Goal: Task Accomplishment & Management: Manage account settings

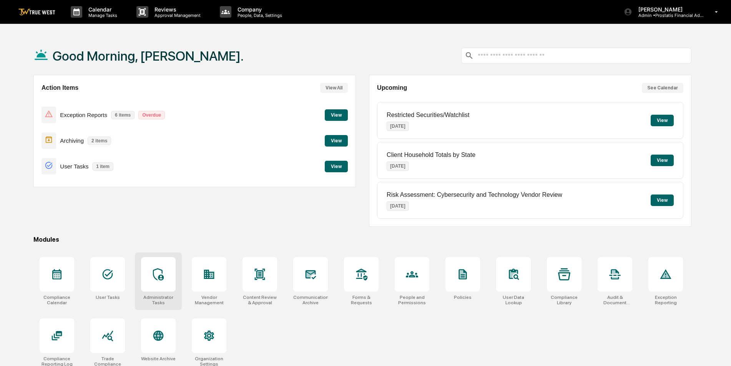
click at [167, 276] on div at bounding box center [158, 274] width 35 height 35
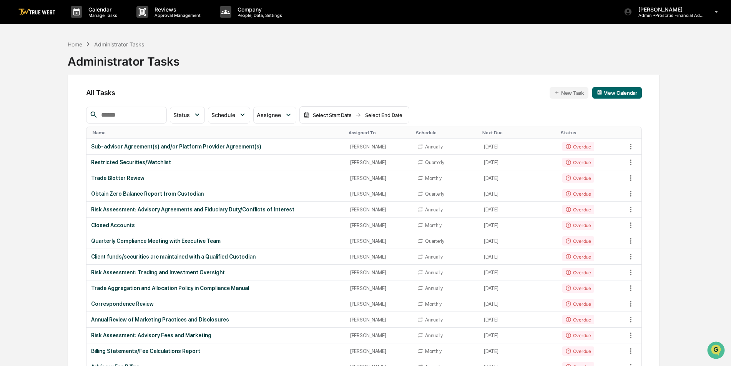
click at [163, 119] on input "text" at bounding box center [130, 115] width 65 height 10
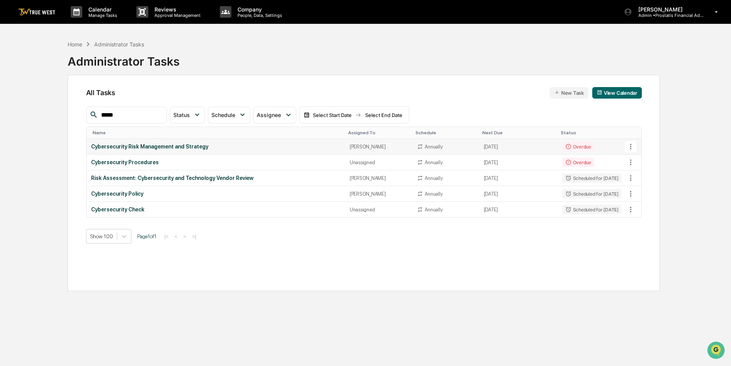
click at [630, 146] on icon at bounding box center [630, 147] width 8 height 8
click at [642, 191] on li "Delete Task" at bounding box center [658, 189] width 61 height 14
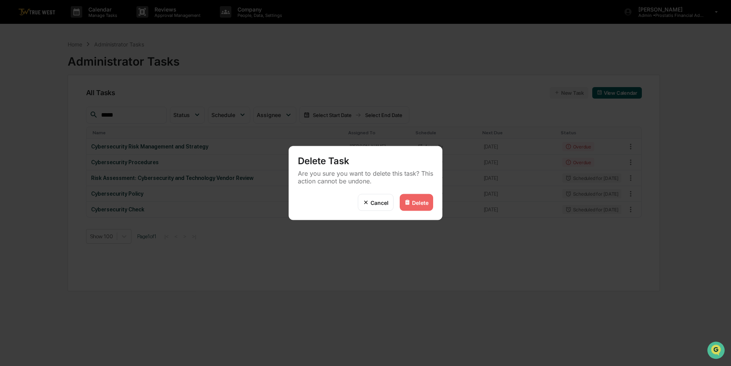
click at [421, 203] on div "Delete" at bounding box center [420, 202] width 17 height 7
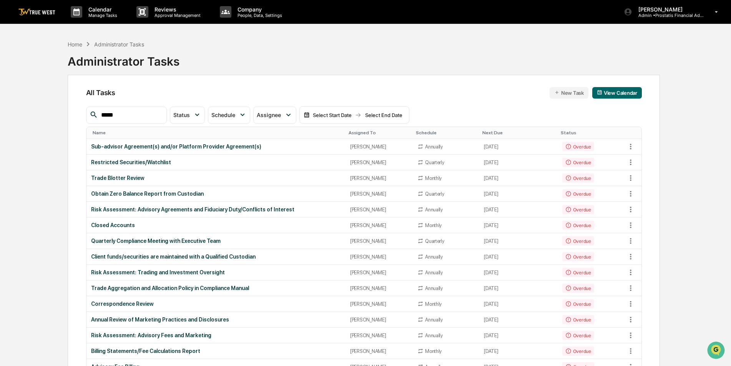
click at [150, 114] on input "*****" at bounding box center [130, 115] width 65 height 10
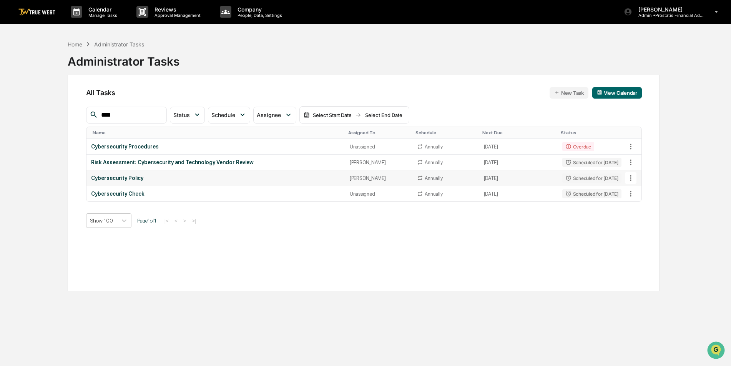
click at [631, 179] on icon at bounding box center [630, 178] width 8 height 8
click at [640, 220] on img at bounding box center [638, 220] width 6 height 6
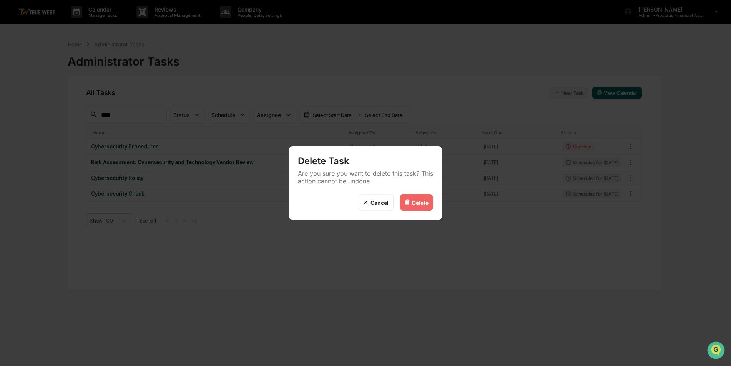
click at [411, 202] on div "Delete" at bounding box center [415, 202] width 33 height 17
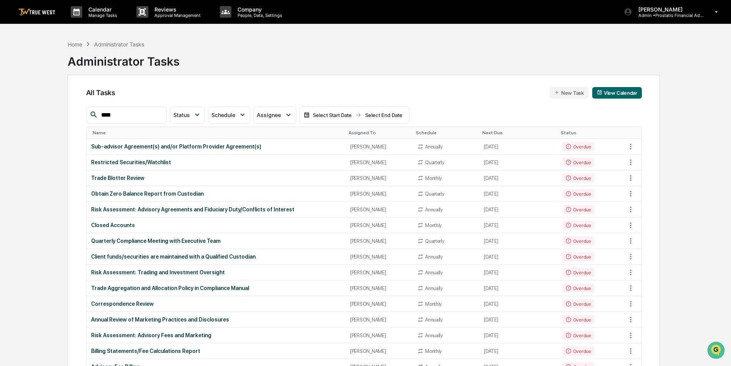
click at [144, 116] on input "****" at bounding box center [130, 115] width 65 height 10
type input "*"
click at [355, 134] on div "Assigned To" at bounding box center [378, 132] width 61 height 5
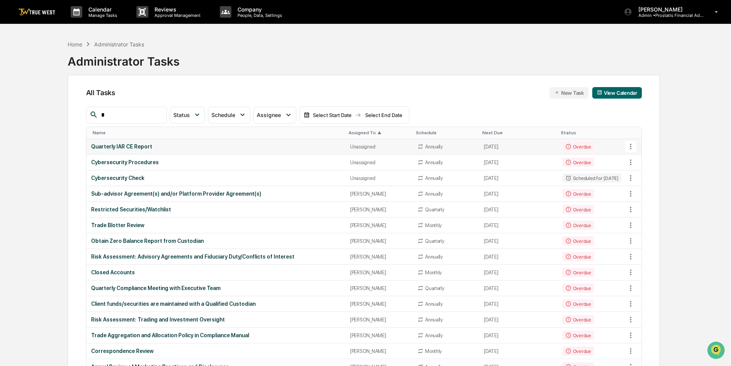
click at [353, 147] on div "Unassigned" at bounding box center [379, 147] width 58 height 6
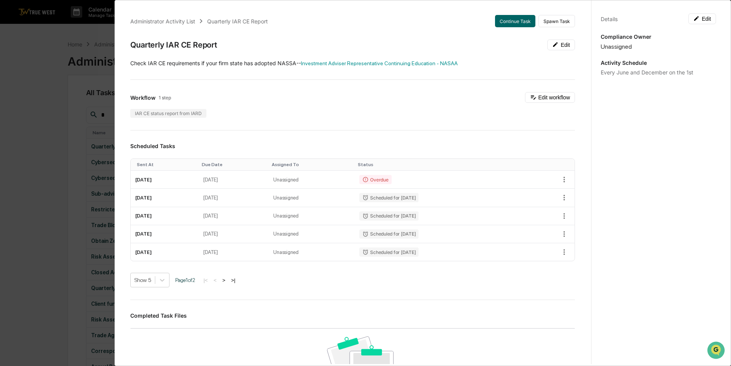
click at [38, 101] on div "Administrator Activity List Quarterly IAR CE Report Continue Task Spawn Task Qu…" at bounding box center [365, 183] width 731 height 366
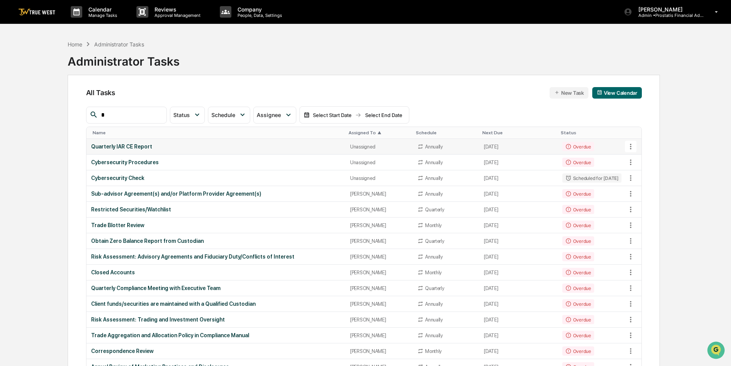
click at [272, 150] on div "Quarterly IAR CE Report" at bounding box center [216, 147] width 250 height 6
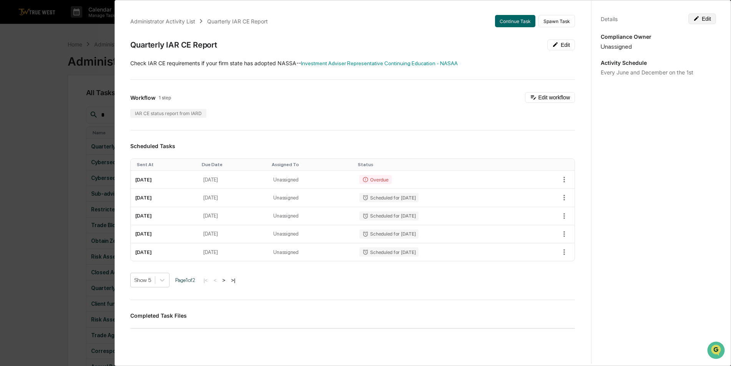
click at [706, 20] on button "Edit" at bounding box center [702, 18] width 28 height 11
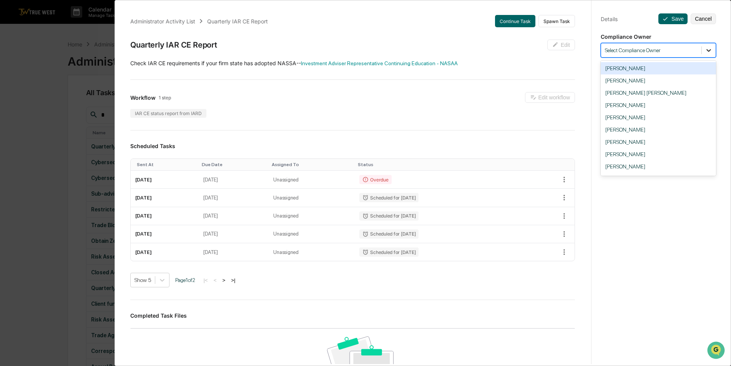
click at [708, 49] on icon at bounding box center [708, 50] width 8 height 8
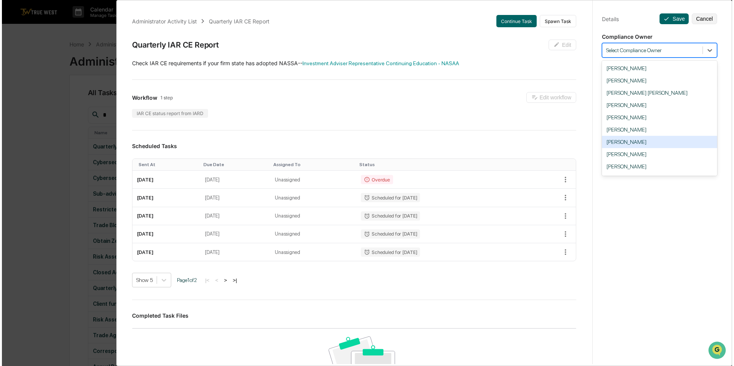
scroll to position [38, 0]
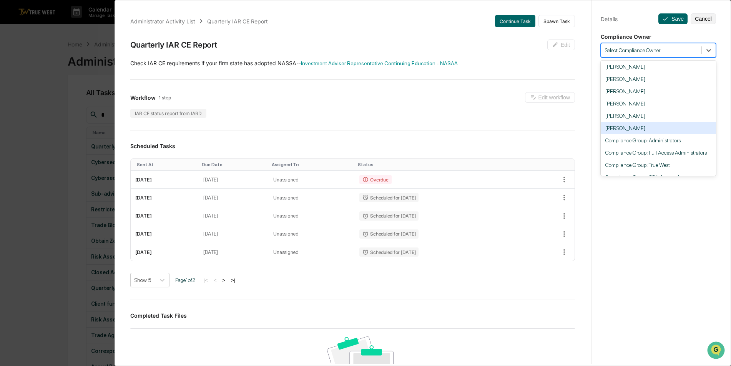
click at [660, 126] on div "Cierra Alderson" at bounding box center [657, 128] width 115 height 12
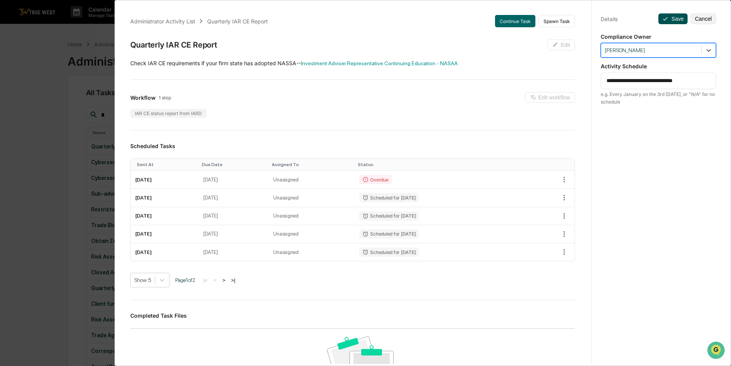
click at [666, 15] on button "Save" at bounding box center [672, 18] width 29 height 11
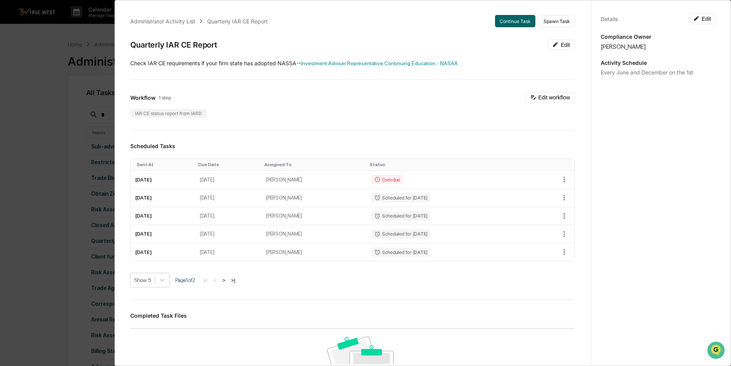
click at [35, 95] on div "Administrator Activity List Quarterly IAR CE Report Continue Task Spawn Task Qu…" at bounding box center [365, 183] width 731 height 366
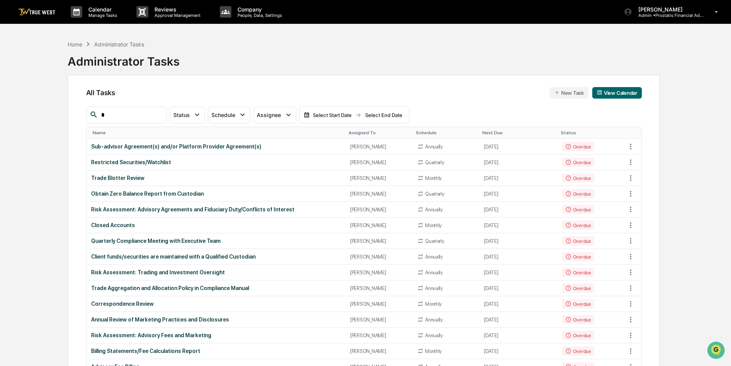
click at [361, 135] on div "Assigned To" at bounding box center [378, 132] width 61 height 5
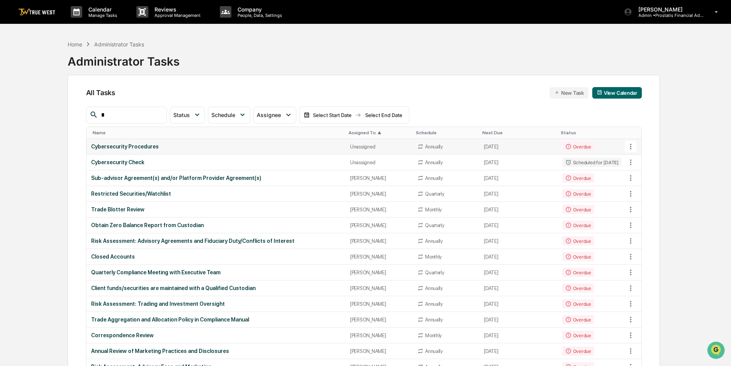
click at [315, 151] on td "Cybersecurity Procedures" at bounding box center [215, 147] width 259 height 16
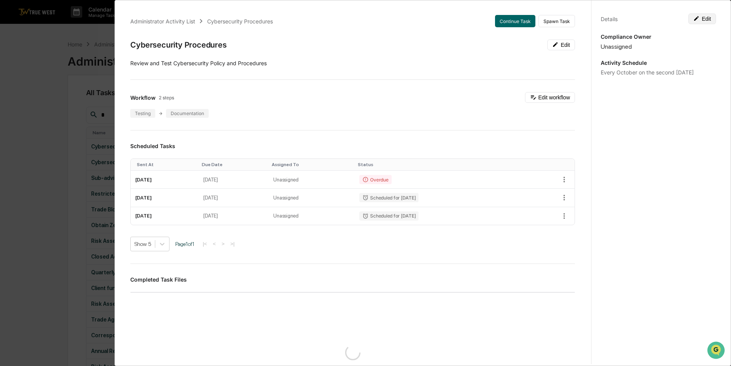
click at [700, 20] on button "Edit" at bounding box center [702, 18] width 28 height 11
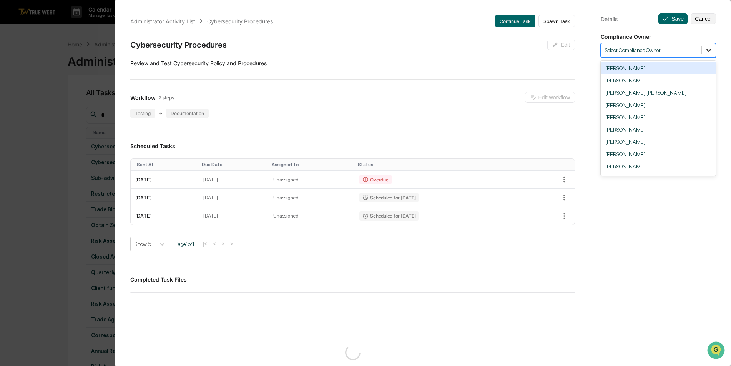
click at [705, 49] on icon at bounding box center [708, 50] width 8 height 8
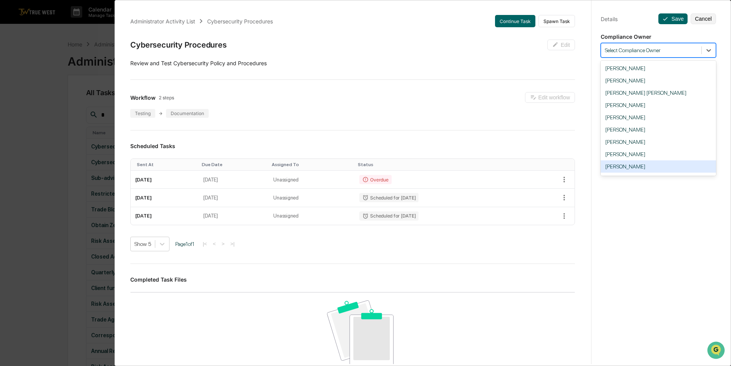
click at [663, 163] on div "Cierra Alderson" at bounding box center [657, 167] width 115 height 12
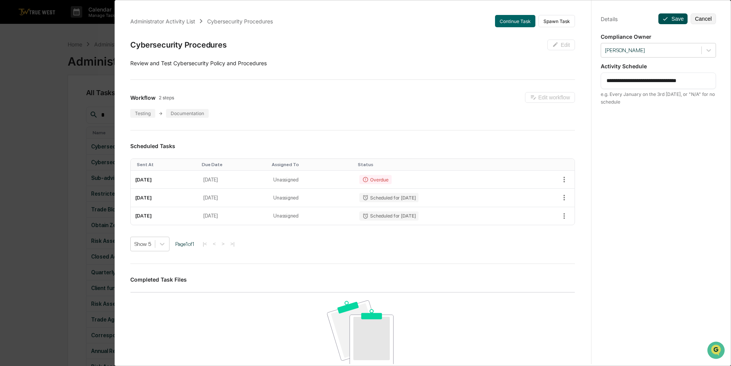
click at [666, 20] on button "Save" at bounding box center [672, 18] width 29 height 11
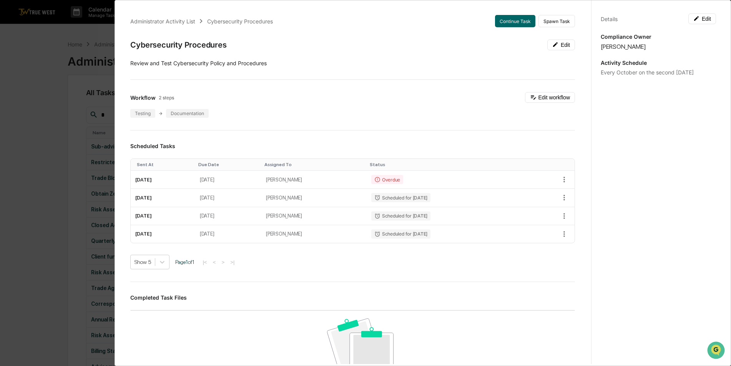
click at [35, 119] on div "Administrator Activity List Cybersecurity Procedures Continue Task Spawn Task C…" at bounding box center [365, 183] width 731 height 366
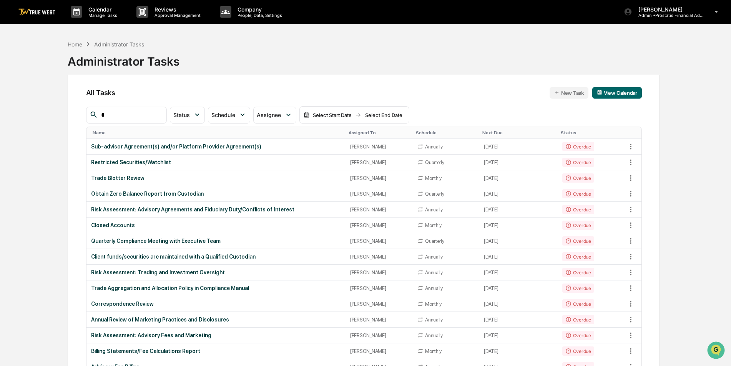
click at [353, 134] on div "Assigned To" at bounding box center [378, 132] width 61 height 5
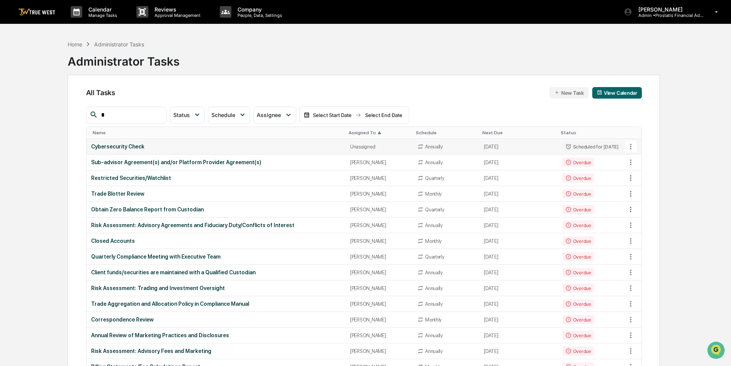
click at [322, 151] on td "Cybersecurity Check" at bounding box center [215, 147] width 259 height 16
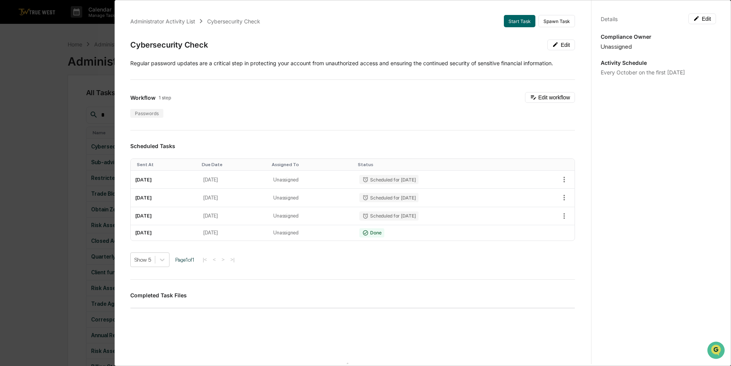
drag, startPoint x: 699, startPoint y: 18, endPoint x: 703, endPoint y: 41, distance: 23.0
click at [699, 18] on button "Edit" at bounding box center [702, 18] width 28 height 11
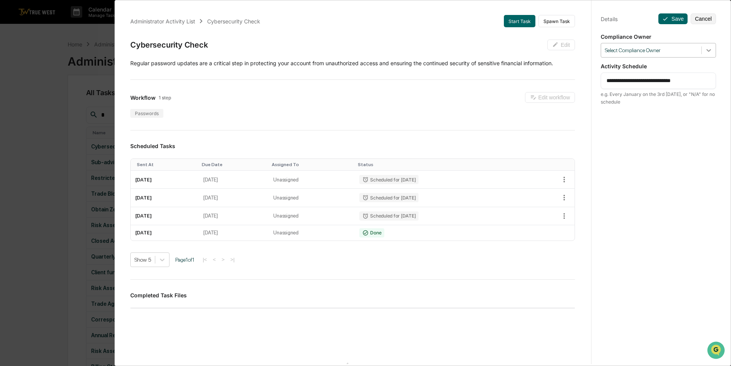
click at [706, 53] on icon at bounding box center [708, 50] width 8 height 8
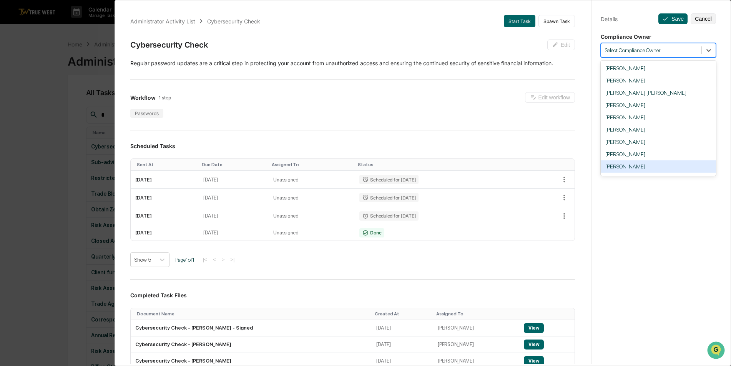
click at [678, 162] on div "Cierra Alderson" at bounding box center [657, 167] width 115 height 12
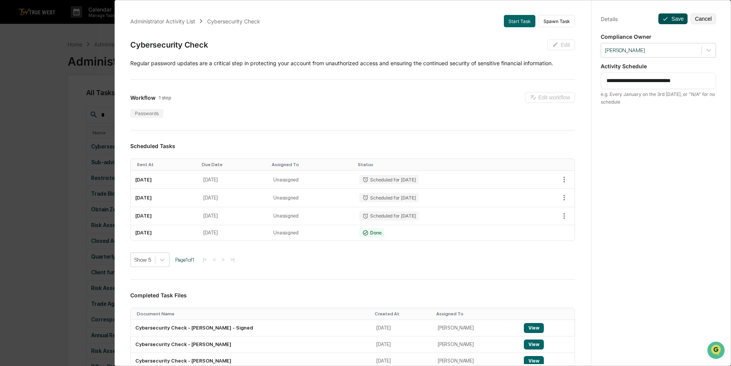
click at [668, 20] on button "Save" at bounding box center [672, 18] width 29 height 11
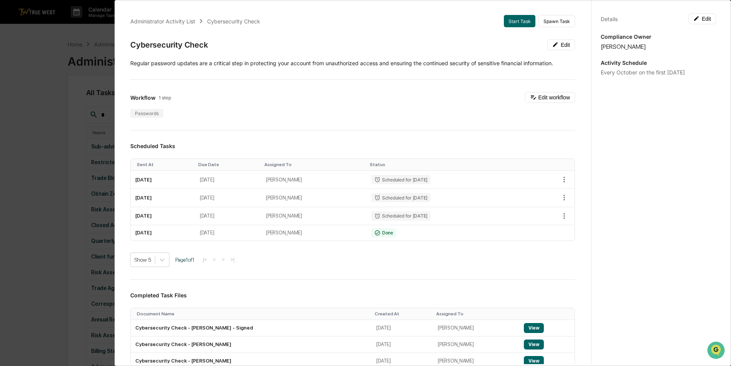
click at [39, 143] on div "Administrator Activity List Cybersecurity Check Start Task Spawn Task Cybersecu…" at bounding box center [365, 183] width 731 height 366
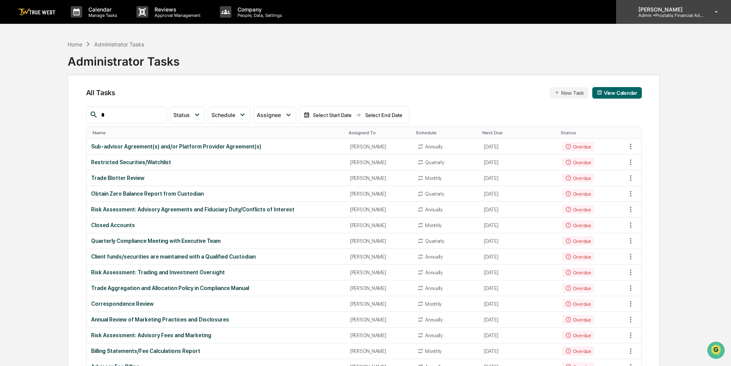
click at [663, 13] on p "Admin • Prostatis Financial Advisors" at bounding box center [667, 15] width 71 height 5
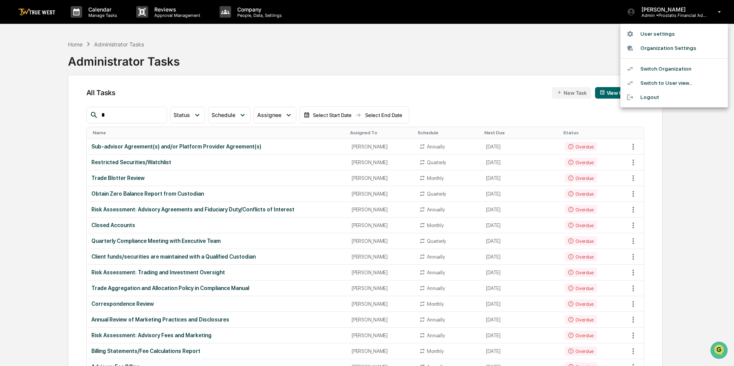
click at [660, 65] on li "Switch Organization" at bounding box center [675, 69] width 108 height 14
